Goal: Book appointment/travel/reservation

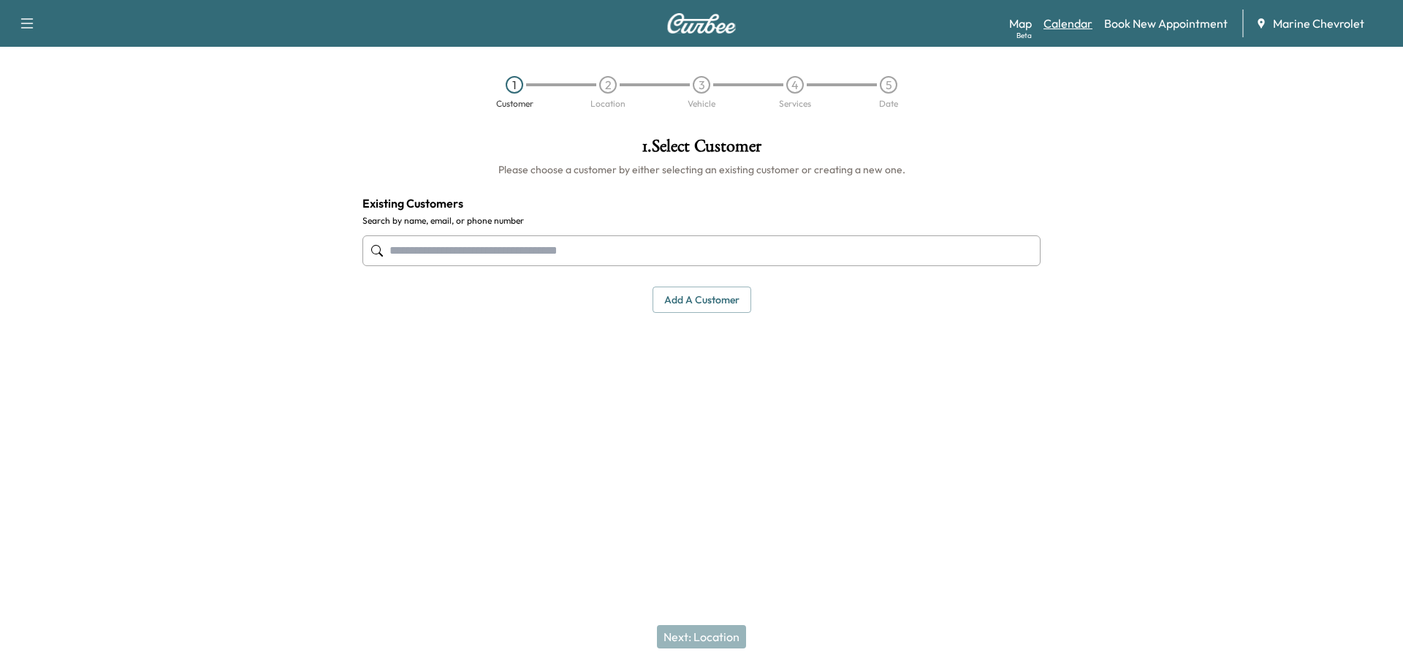
click at [1065, 20] on link "Calendar" at bounding box center [1068, 24] width 49 height 18
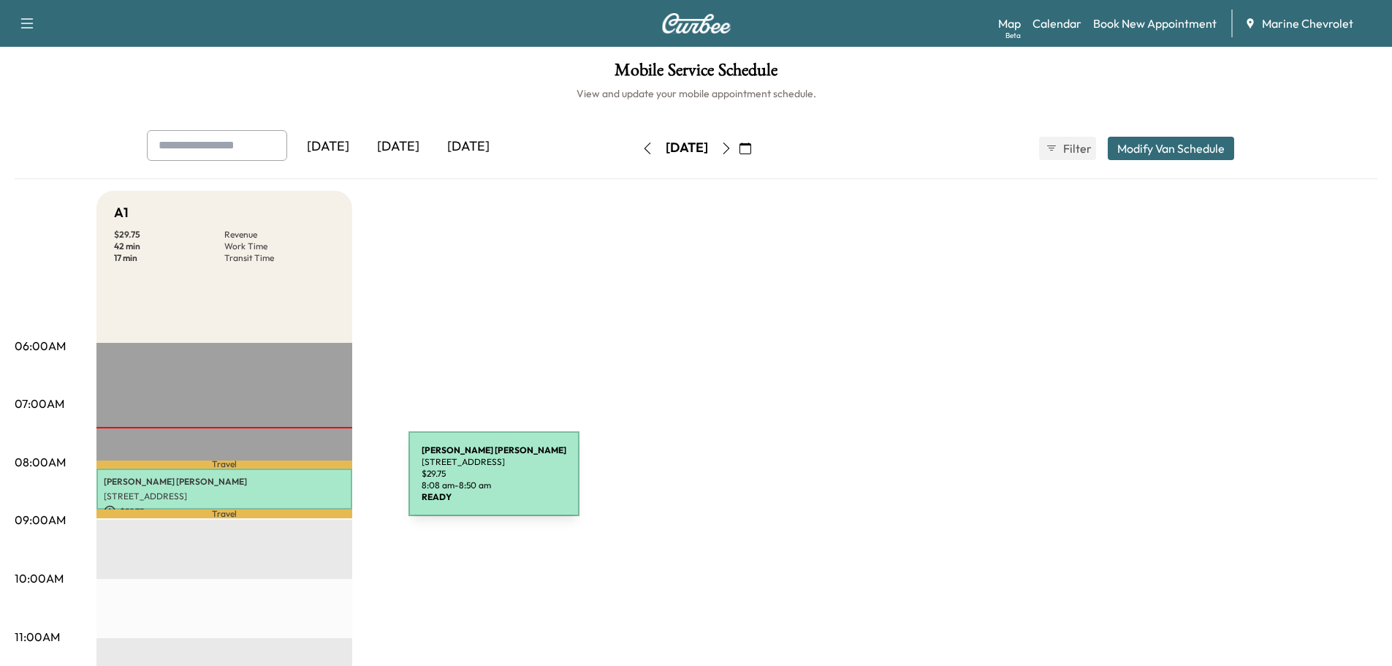
click at [299, 482] on p "[PERSON_NAME]" at bounding box center [224, 482] width 241 height 12
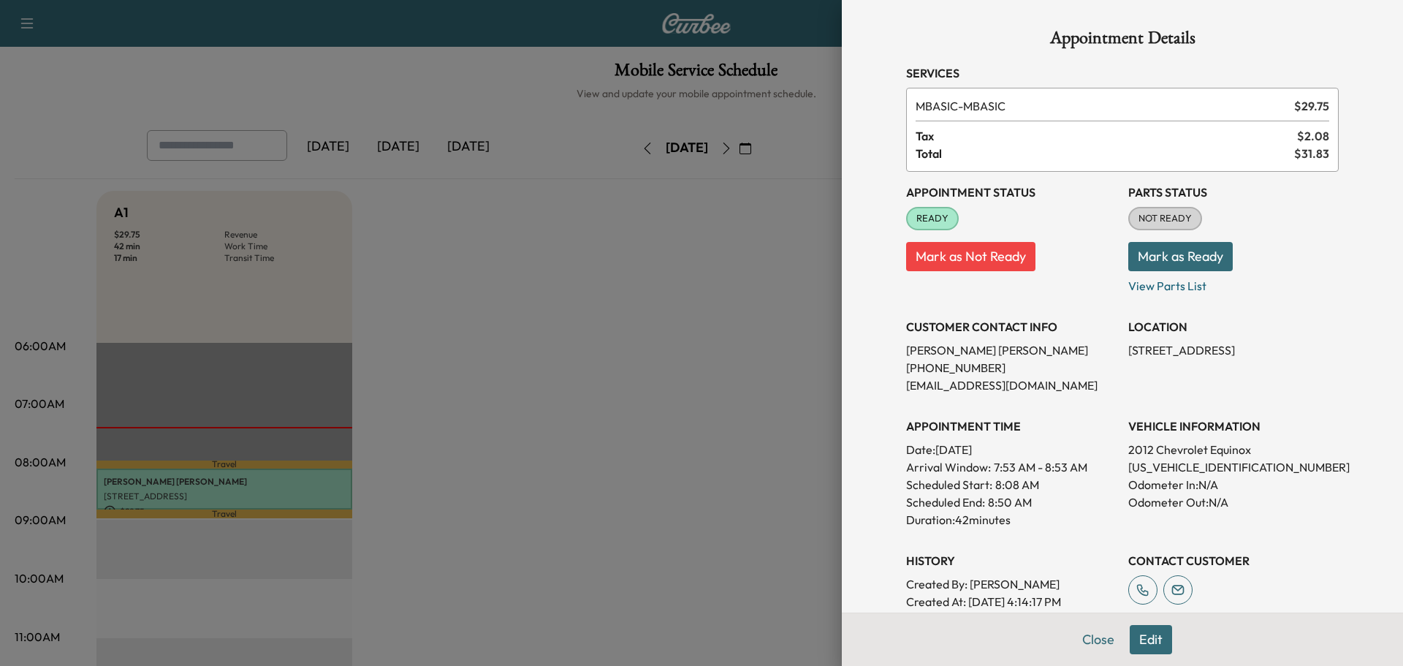
click at [584, 395] on div at bounding box center [701, 333] width 1403 height 666
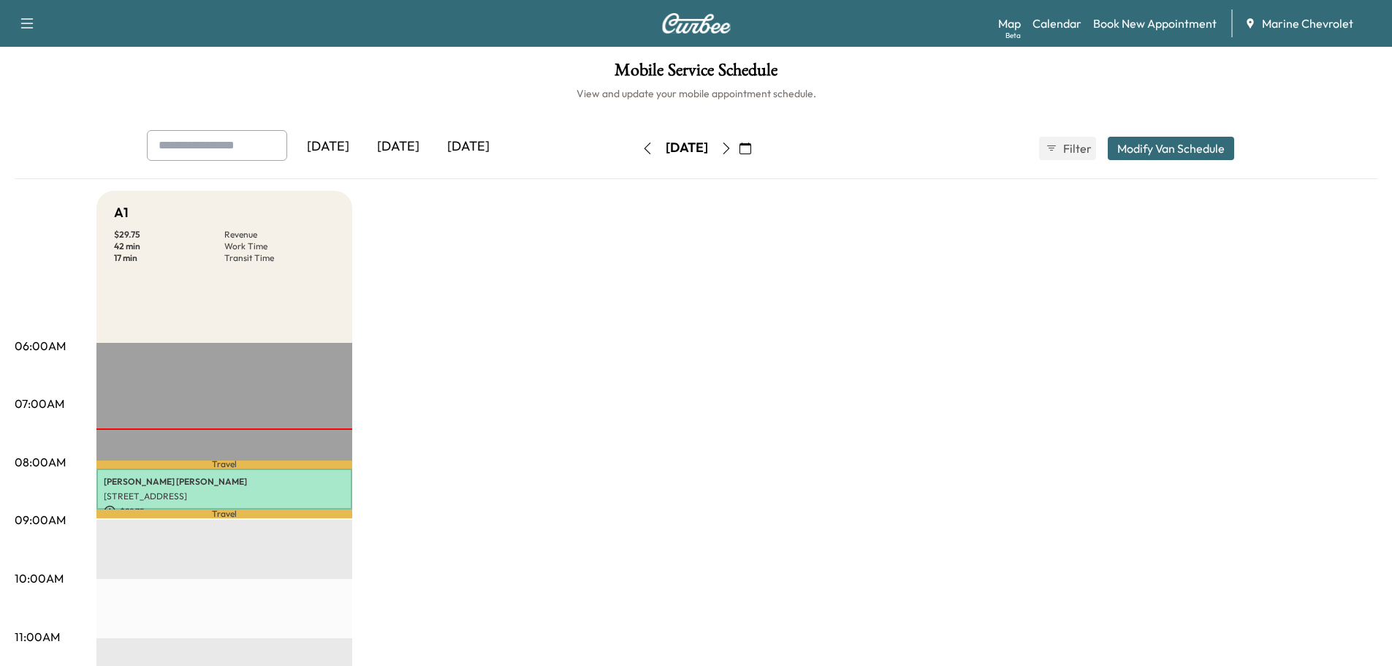
click at [328, 491] on p "[STREET_ADDRESS]" at bounding box center [224, 496] width 241 height 12
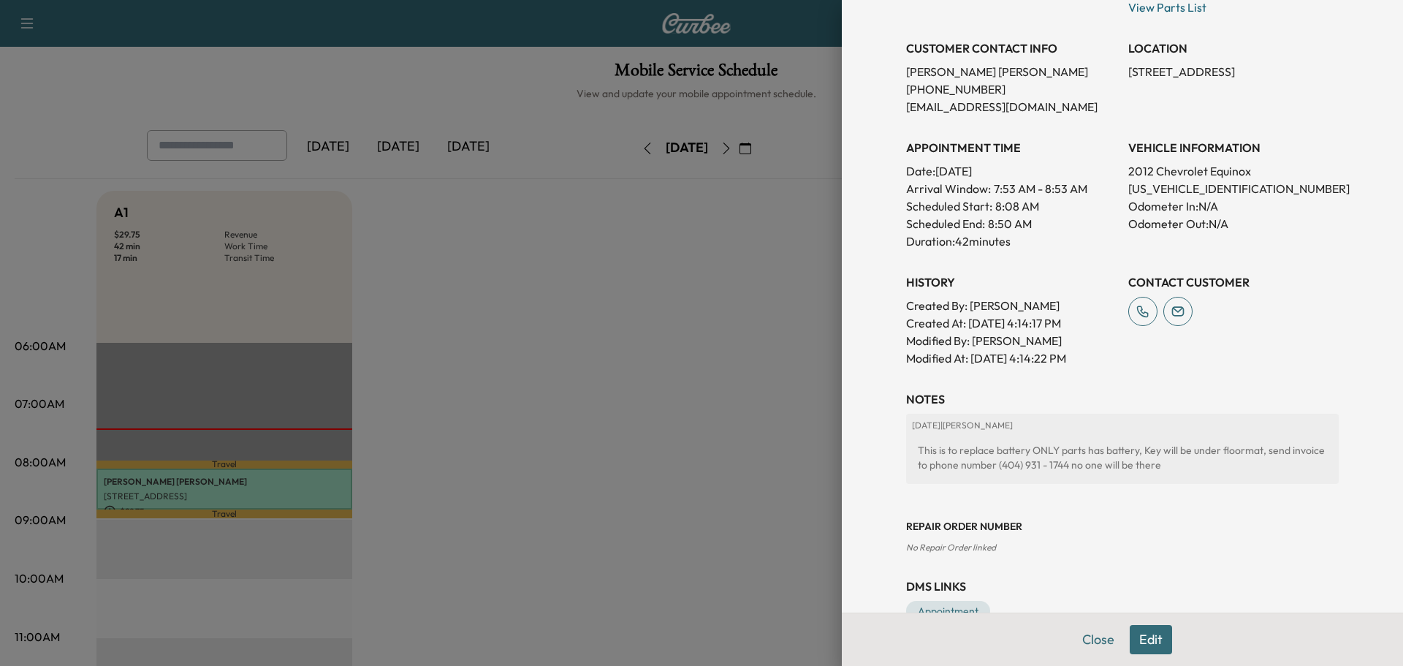
scroll to position [292, 0]
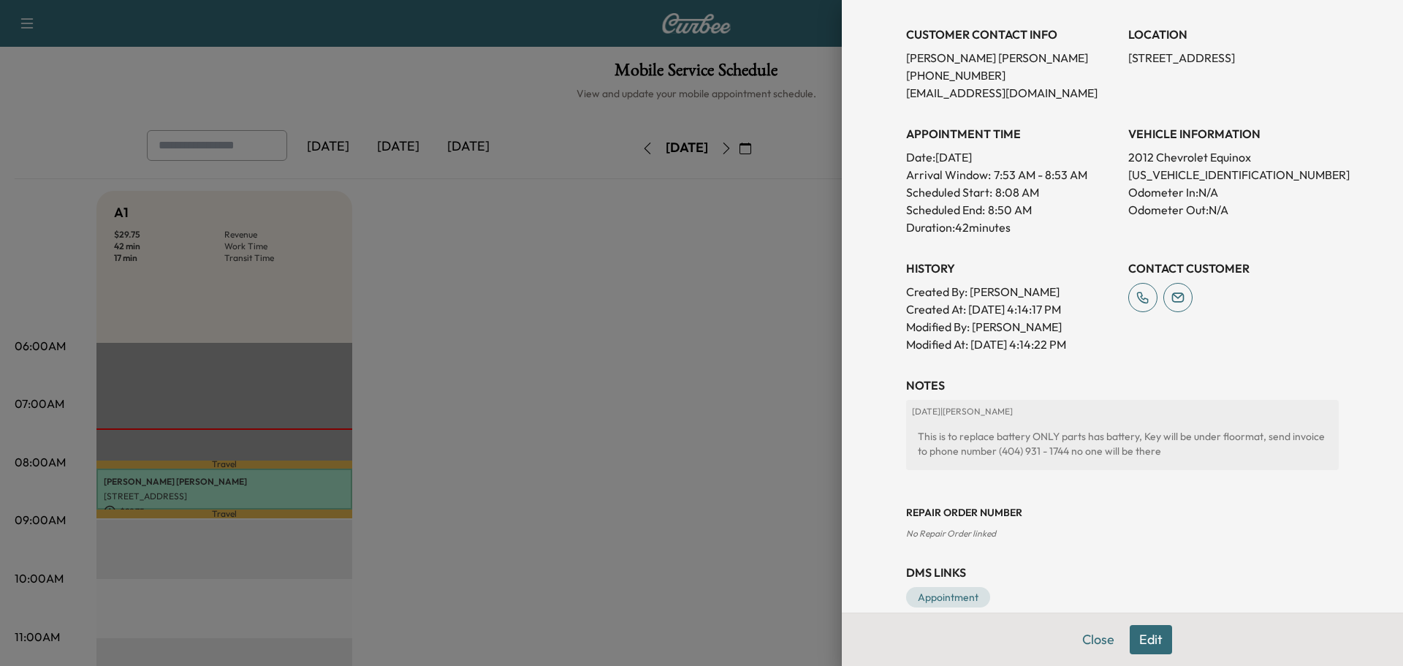
click at [586, 433] on div at bounding box center [701, 333] width 1403 height 666
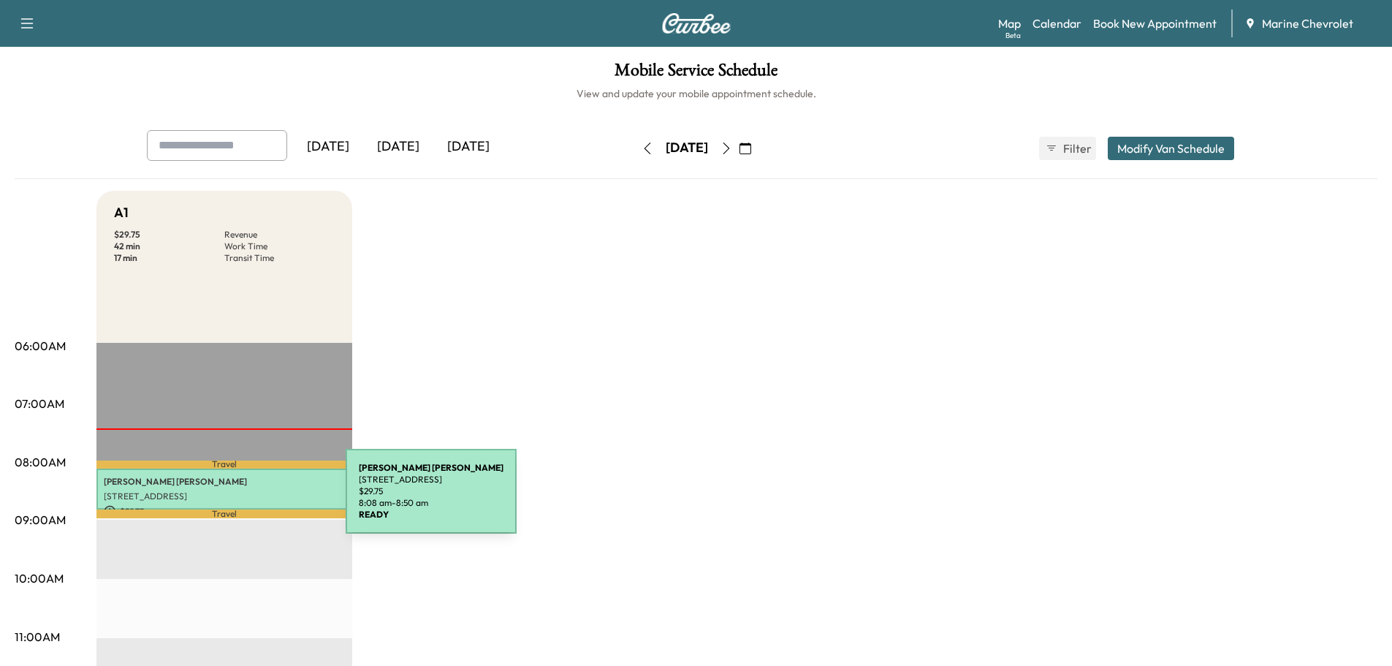
click at [234, 490] on p "[STREET_ADDRESS]" at bounding box center [224, 496] width 241 height 12
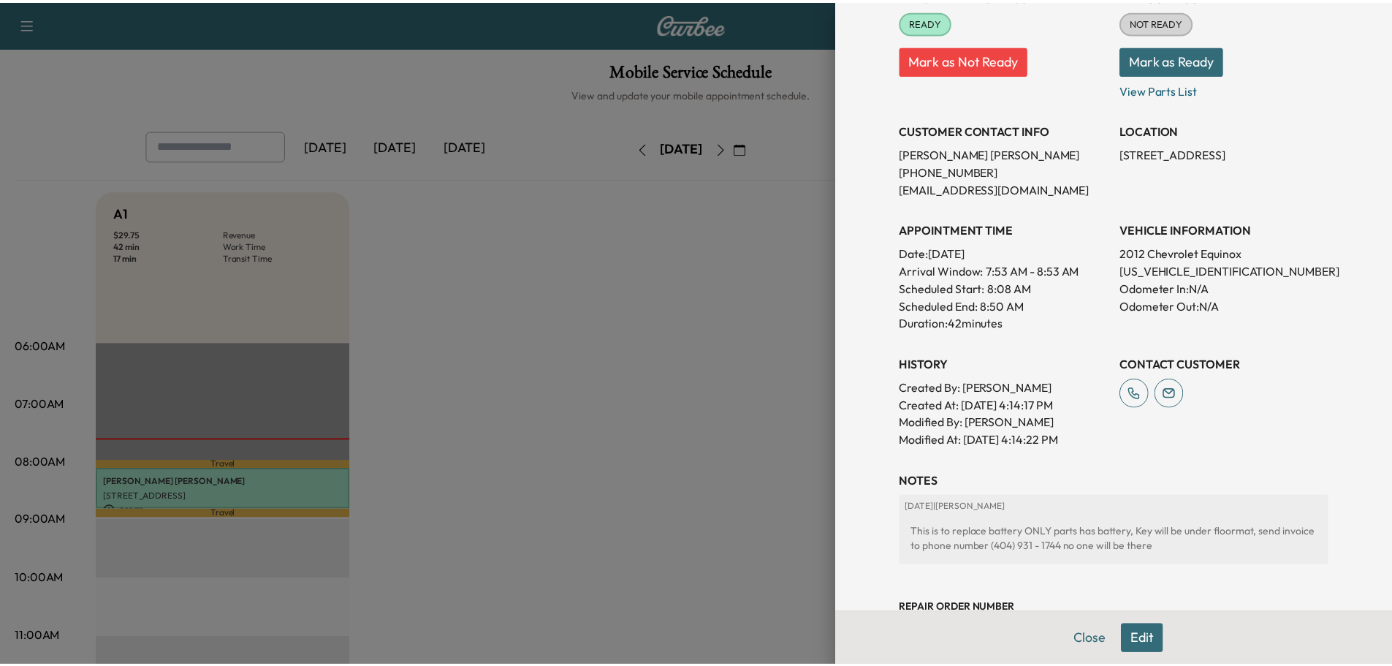
scroll to position [316, 0]
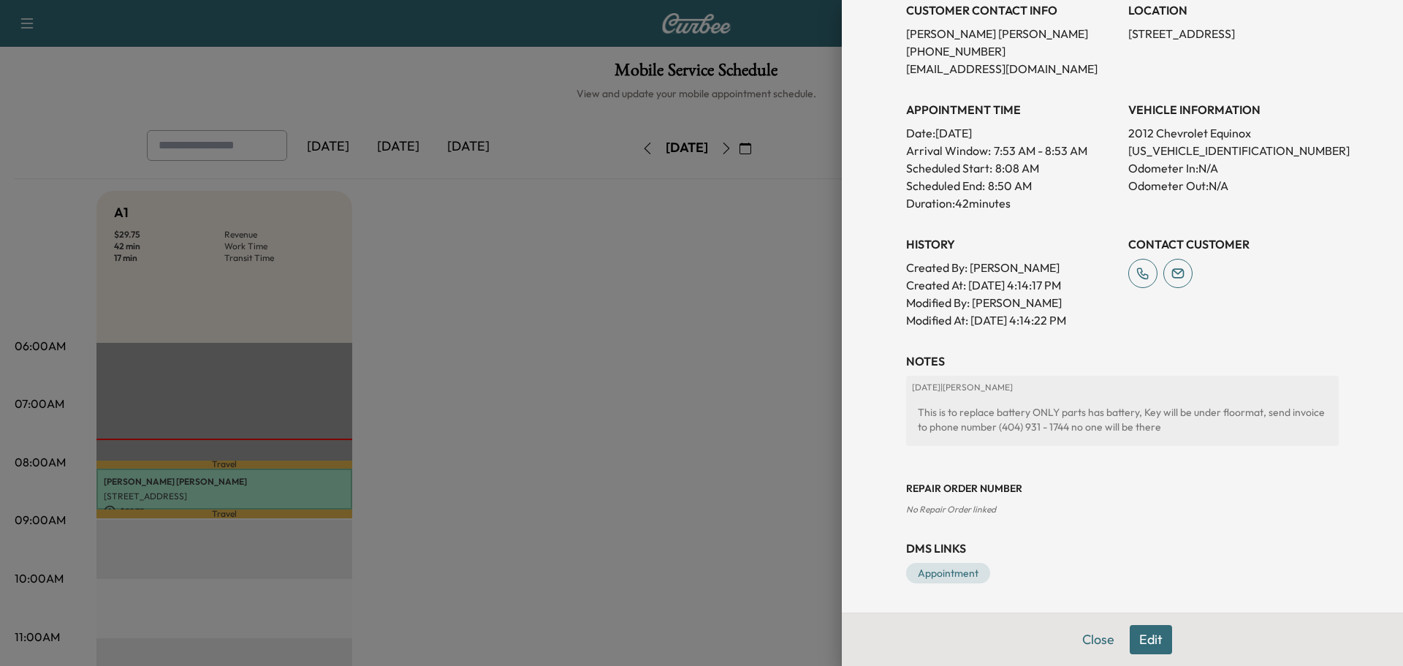
click at [519, 289] on div at bounding box center [701, 333] width 1403 height 666
